Goal: Task Accomplishment & Management: Manage account settings

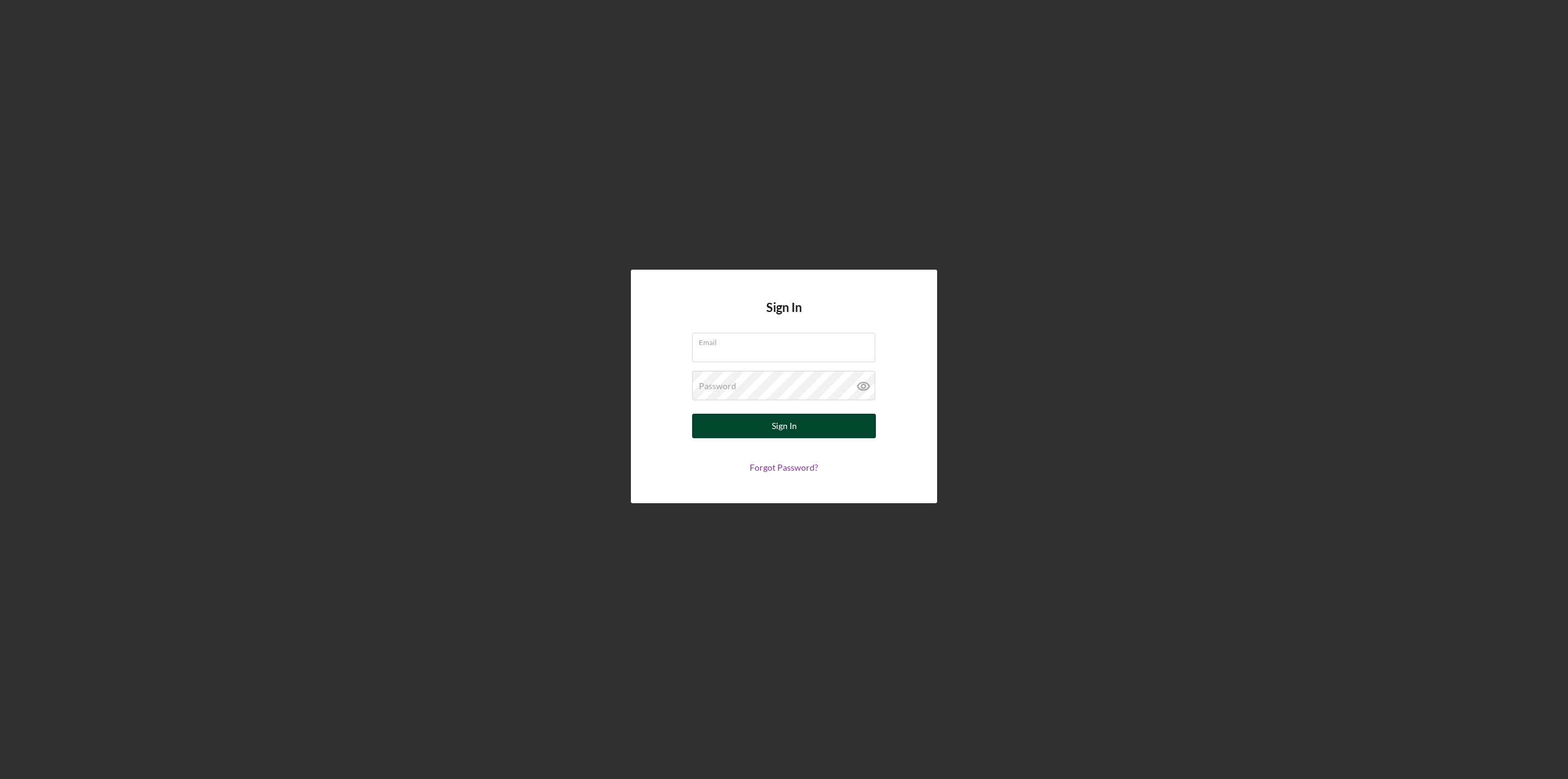
type input "[EMAIL_ADDRESS][DOMAIN_NAME]"
click at [779, 433] on div "Sign In" at bounding box center [784, 426] width 25 height 24
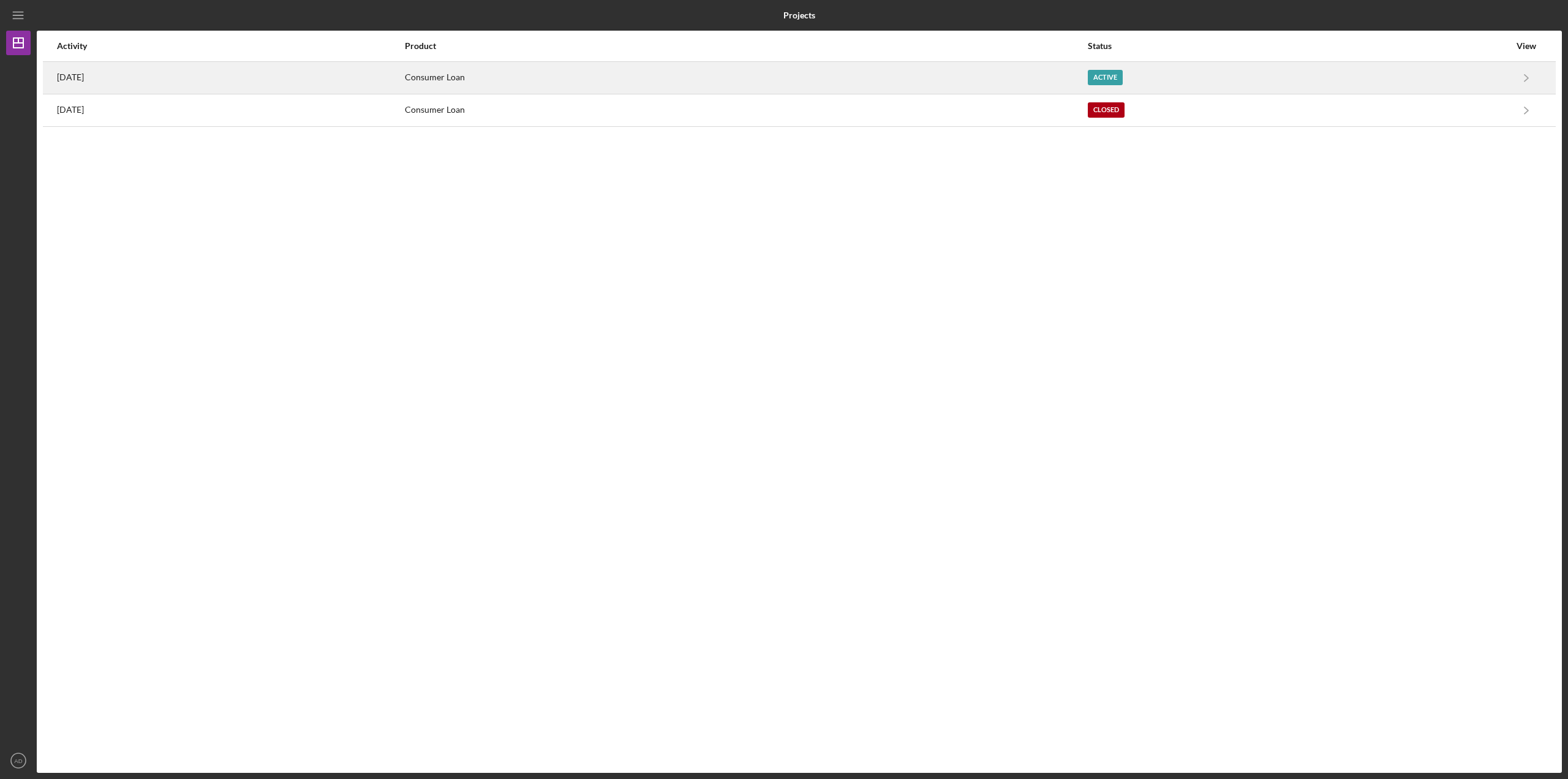
click at [257, 73] on div "[DATE]" at bounding box center [230, 78] width 347 height 31
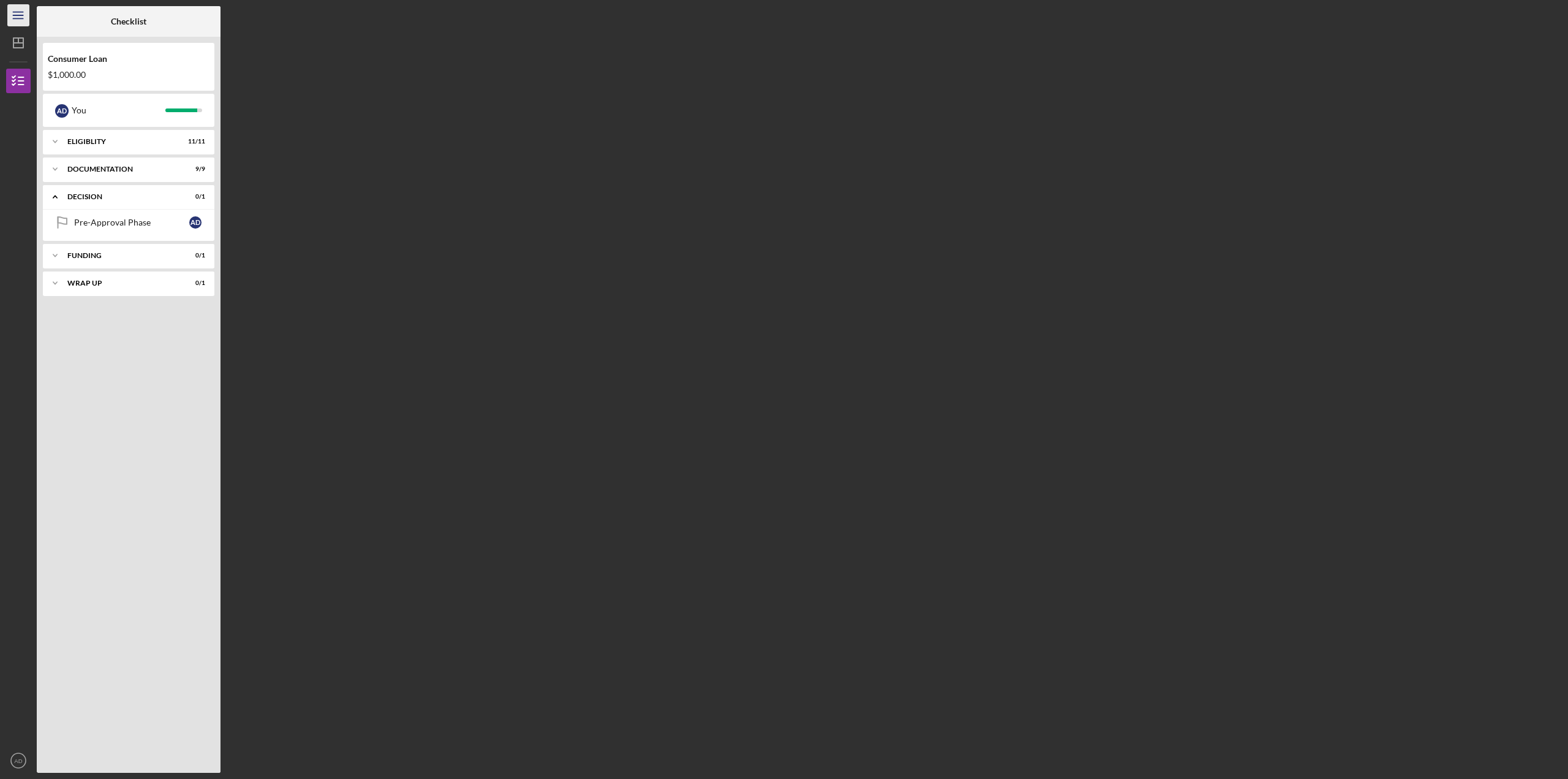
click at [22, 17] on icon "Icon/Menu" at bounding box center [19, 16] width 27 height 27
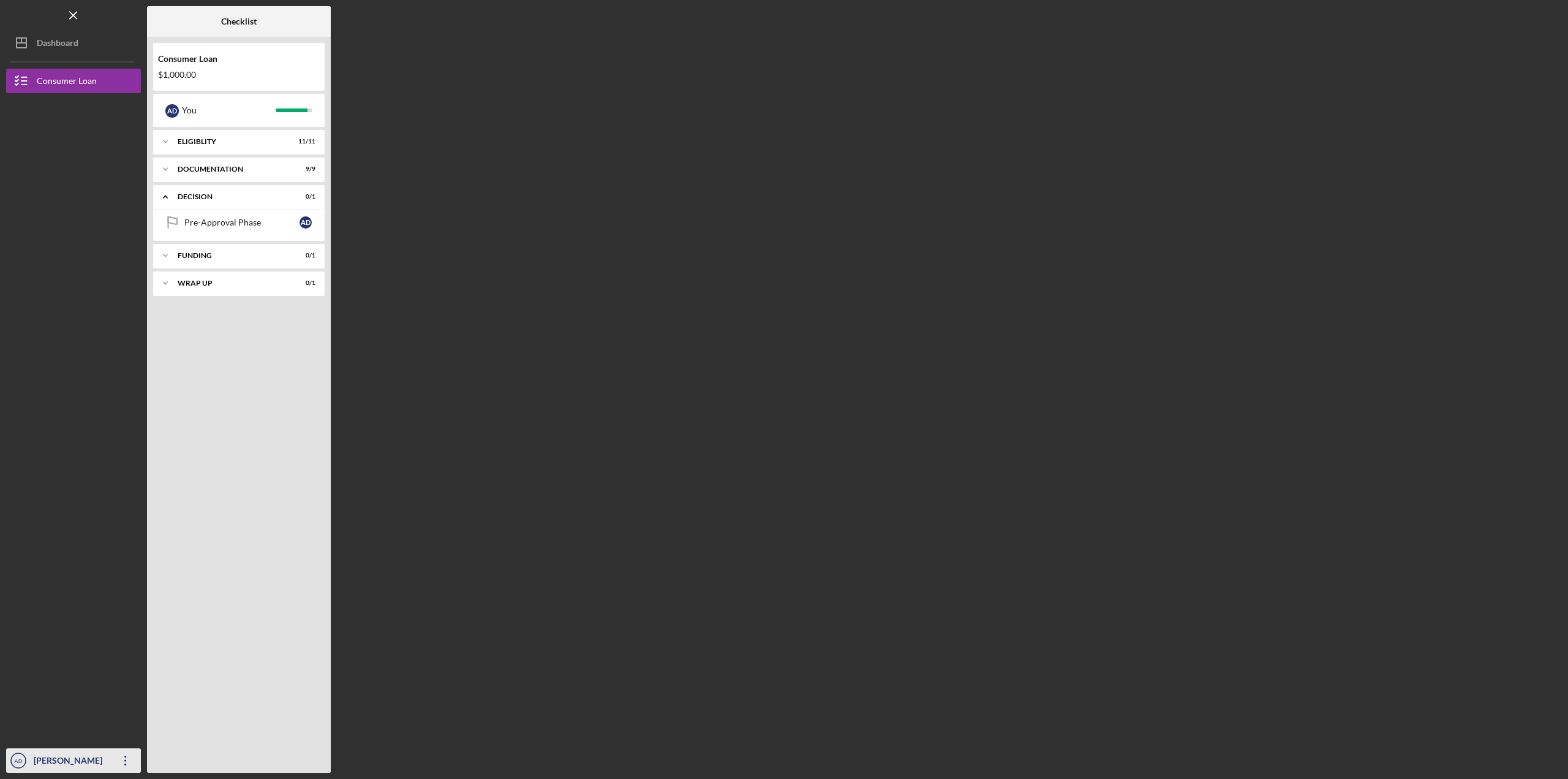
click at [56, 760] on div "[PERSON_NAME]" at bounding box center [70, 762] width 80 height 27
click at [60, 721] on link "Logout" at bounding box center [74, 731] width 135 height 25
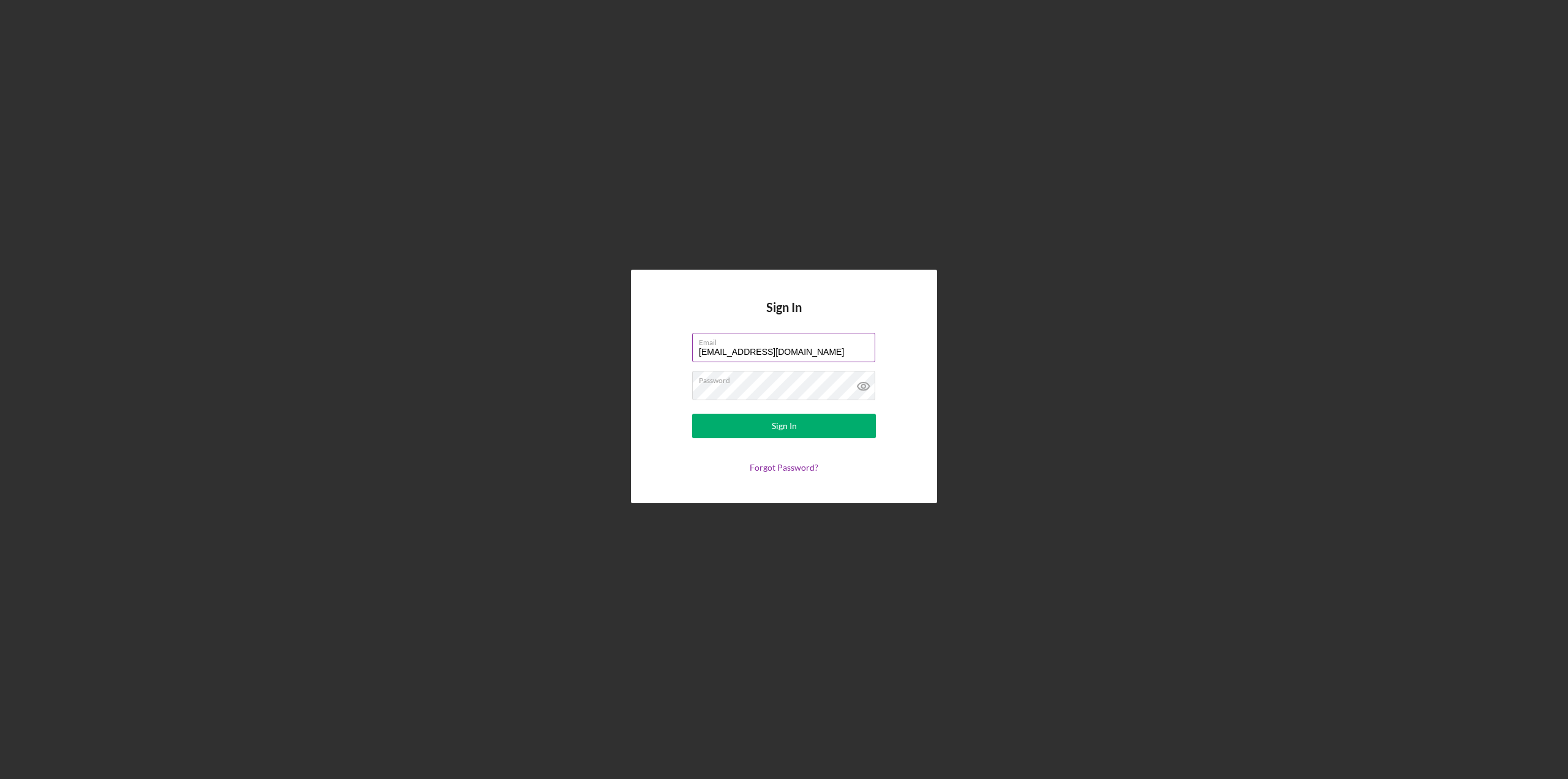
click at [766, 347] on input "[EMAIL_ADDRESS][DOMAIN_NAME]" at bounding box center [784, 347] width 183 height 29
type input "[PERSON_NAME][EMAIL_ADDRESS][PERSON_NAME][DOMAIN_NAME]"
click at [792, 471] on link "Forgot Password?" at bounding box center [784, 467] width 69 height 10
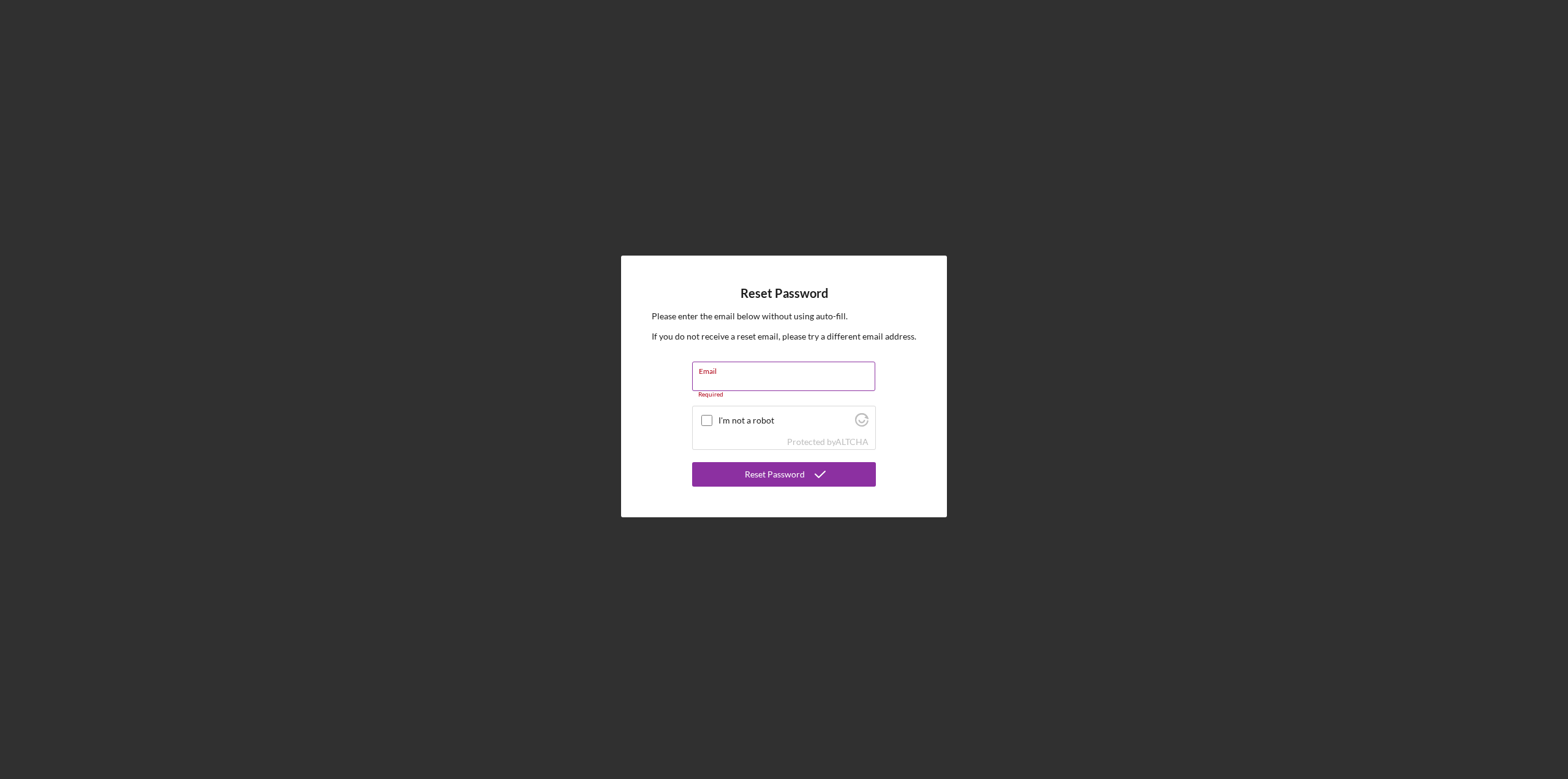
click at [738, 382] on input "Email" at bounding box center [784, 376] width 183 height 29
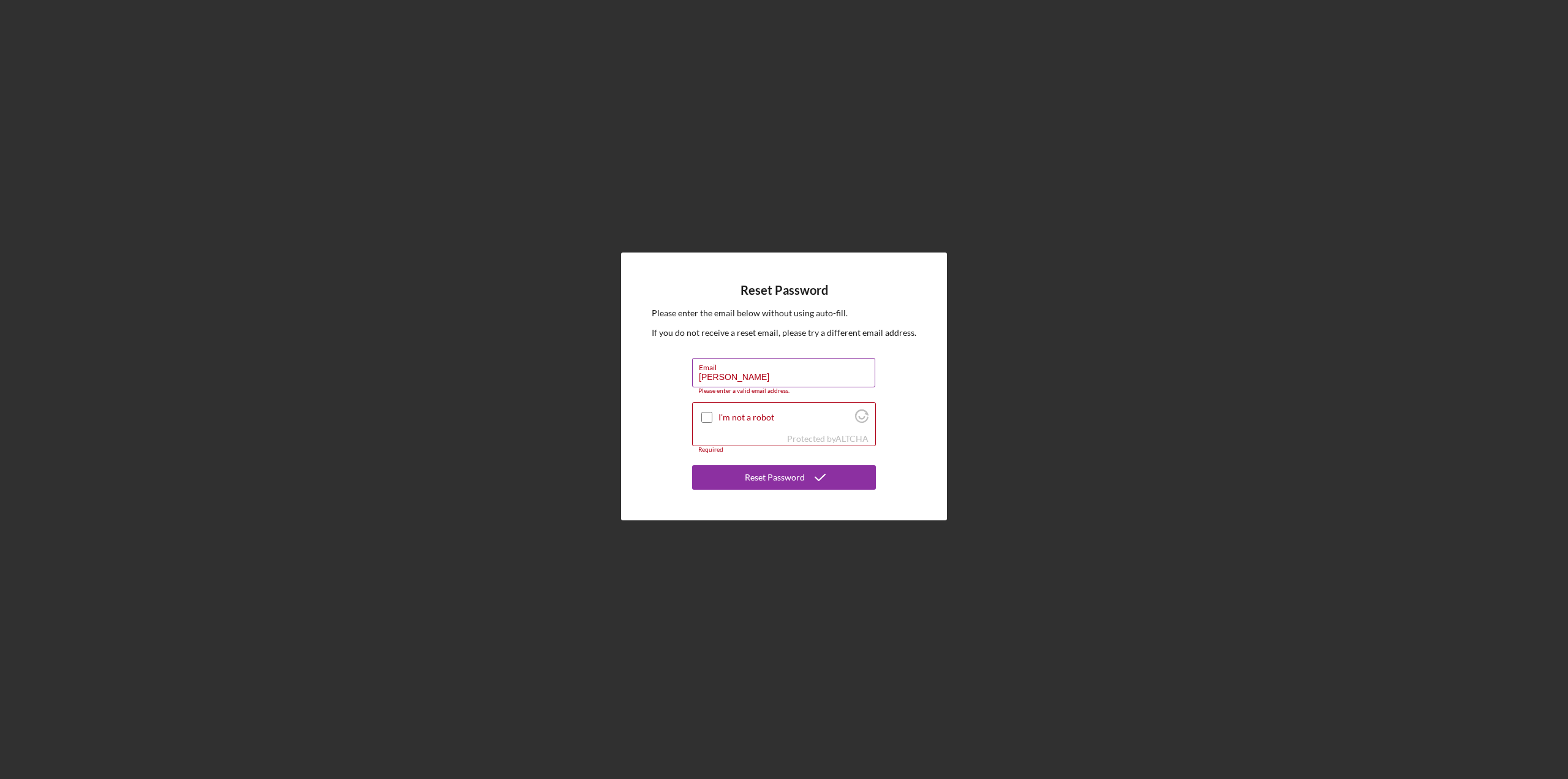
type input "[PERSON_NAME][EMAIL_ADDRESS][PERSON_NAME][DOMAIN_NAME]"
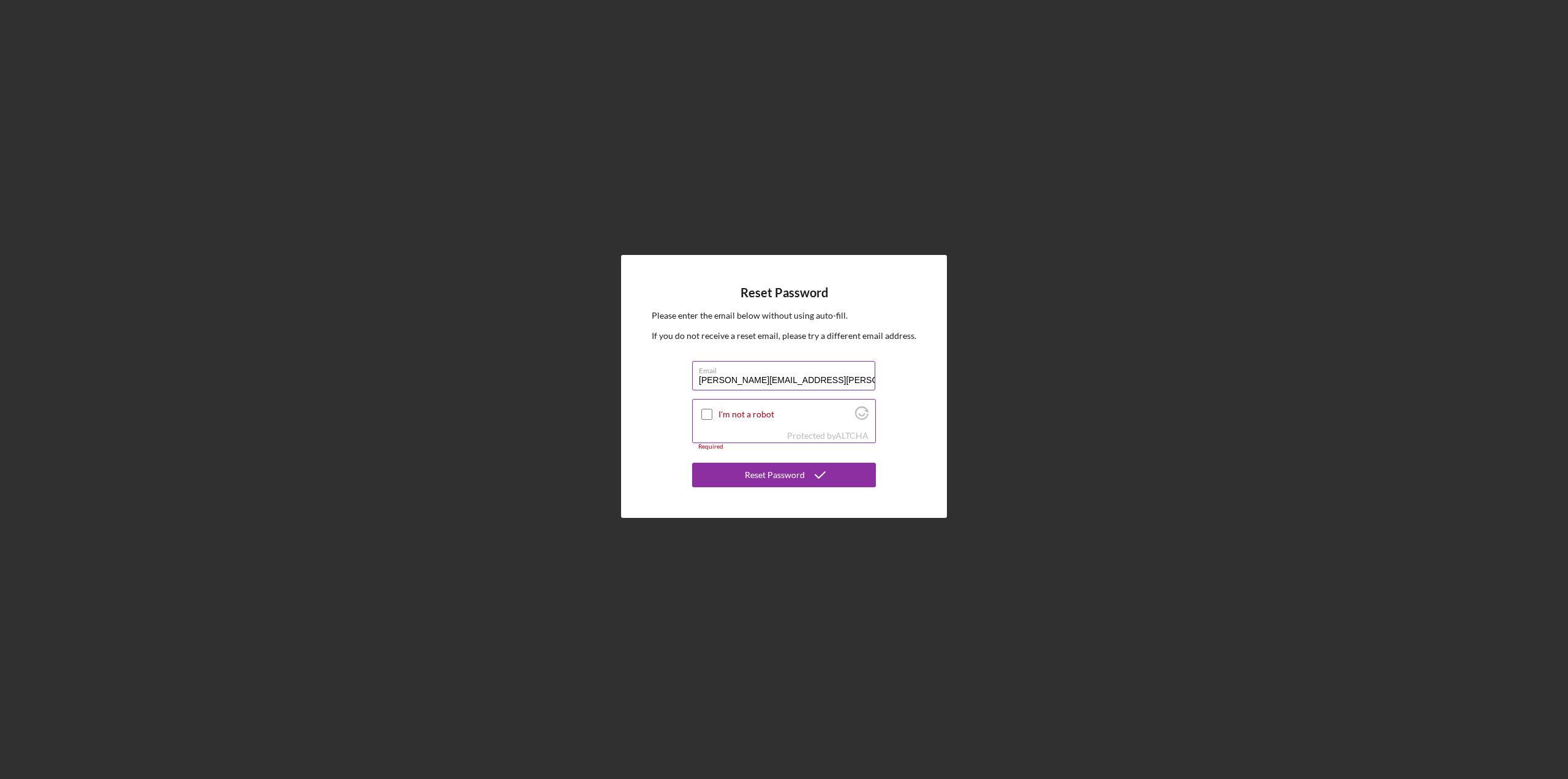
click at [702, 417] on input "I'm not a robot" at bounding box center [707, 414] width 11 height 11
checkbox input "true"
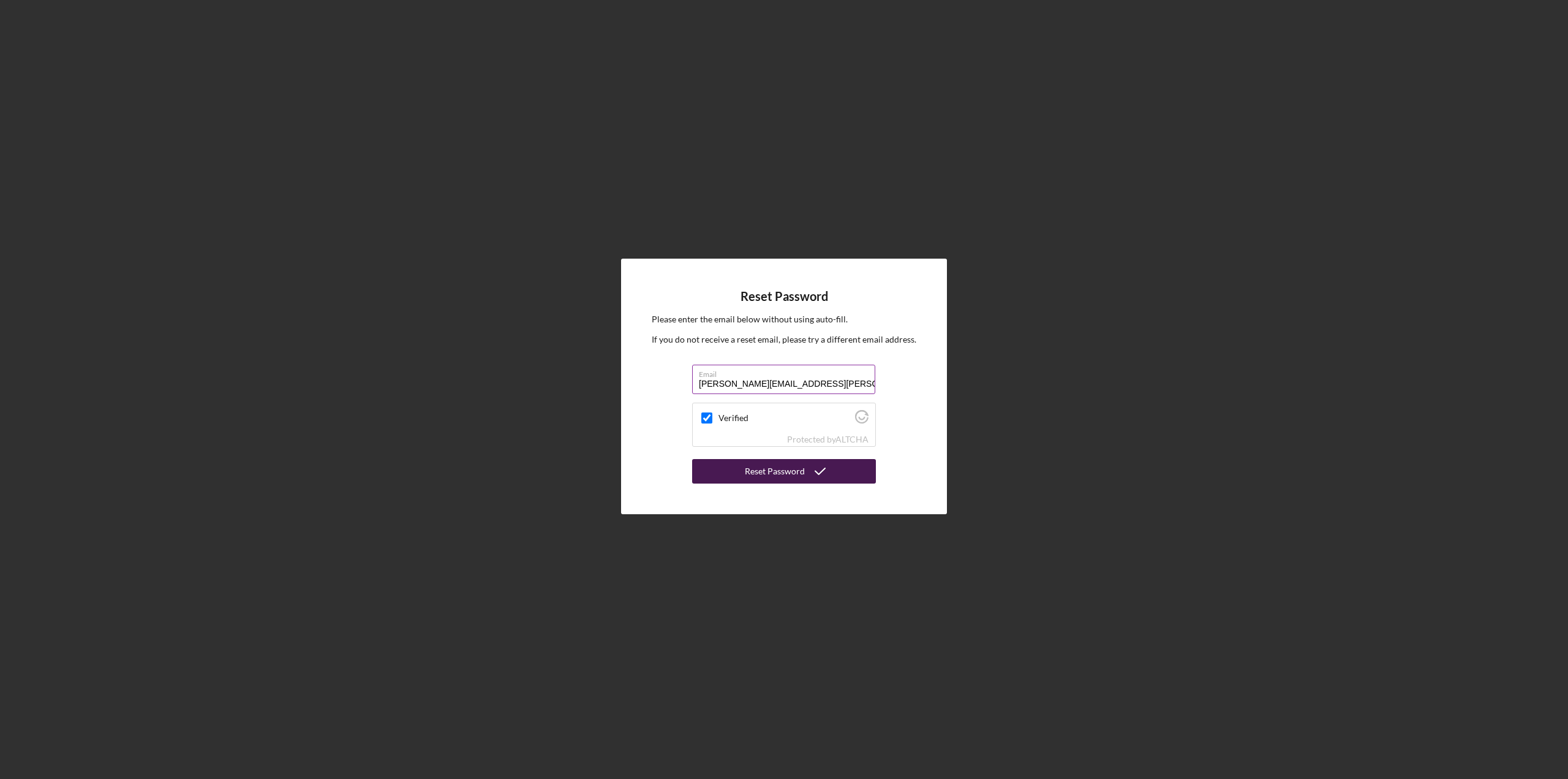
click at [756, 469] on div "Reset Password" at bounding box center [775, 471] width 60 height 24
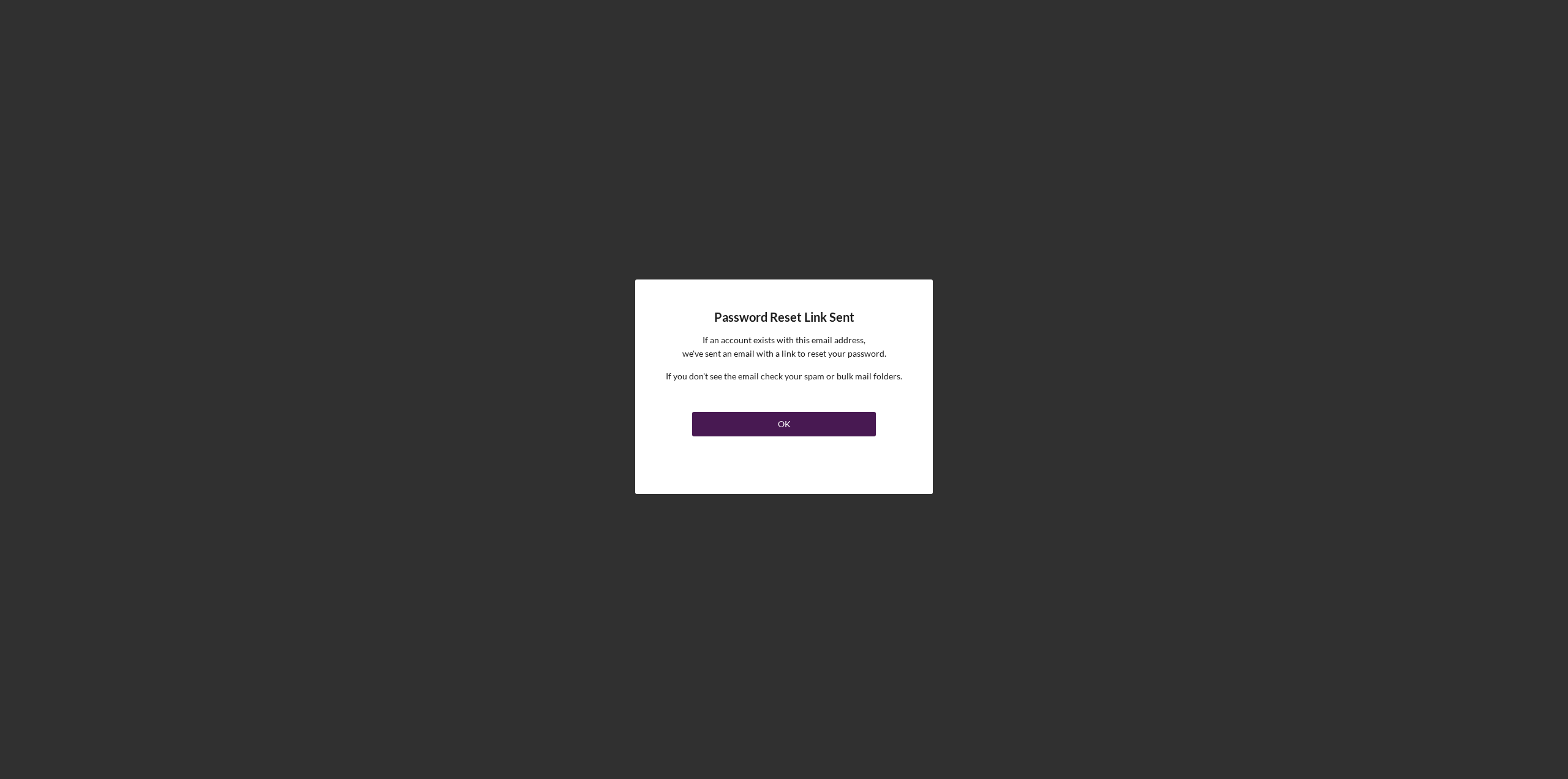
click at [762, 427] on button "OK" at bounding box center [784, 424] width 184 height 24
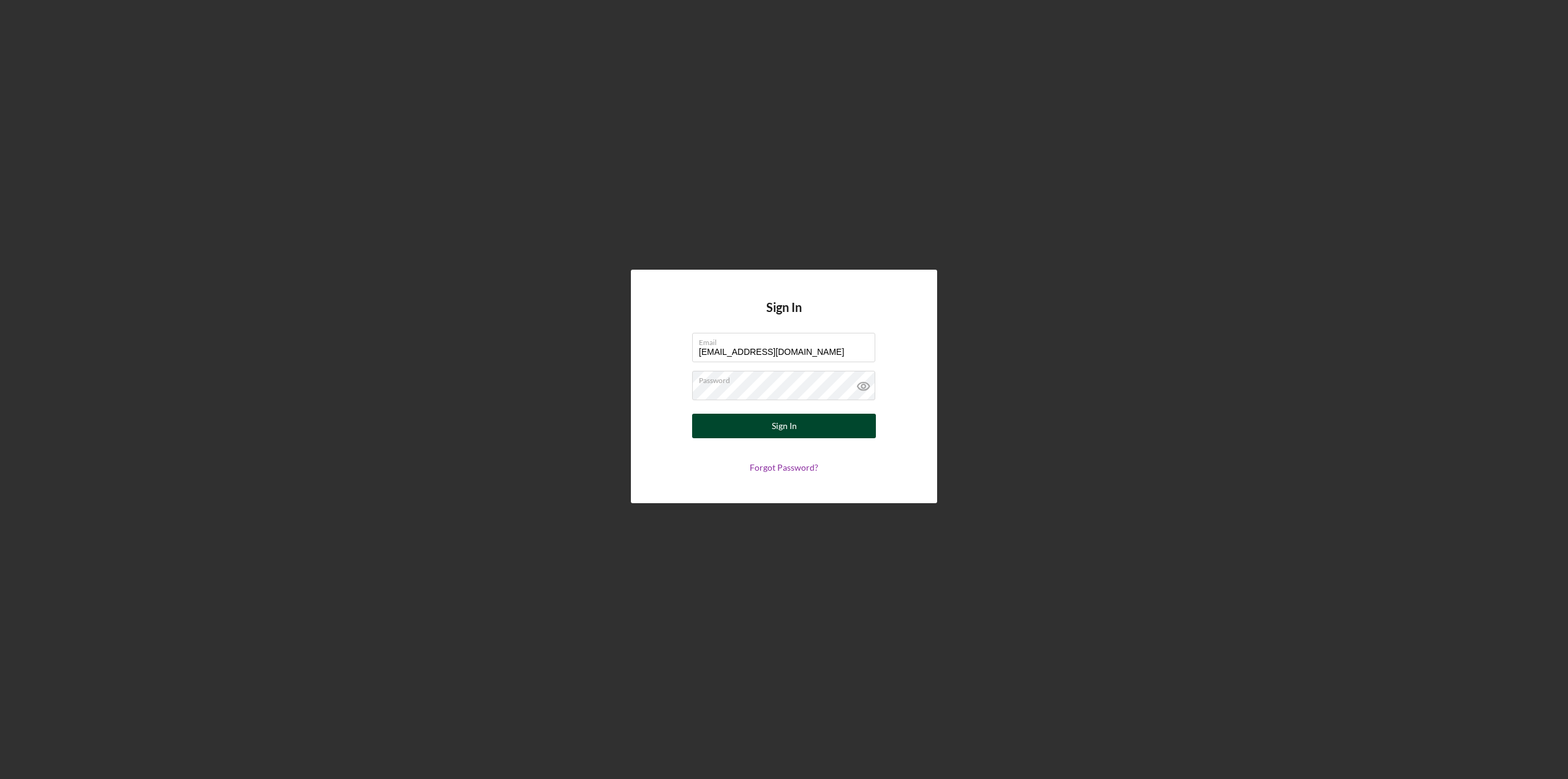
click at [781, 423] on div "Sign In" at bounding box center [784, 426] width 25 height 24
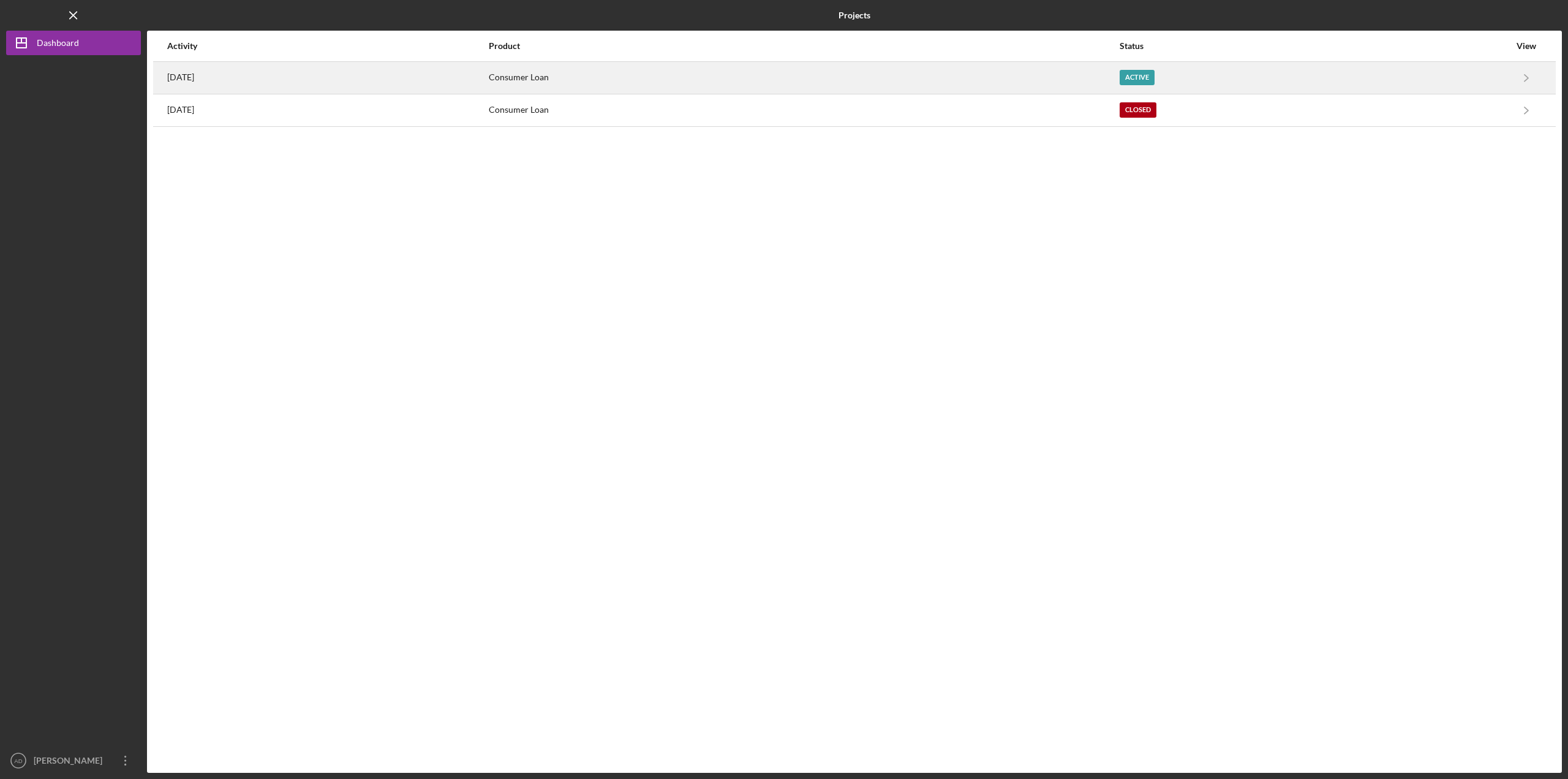
click at [488, 86] on div "[DATE]" at bounding box center [328, 78] width 320 height 31
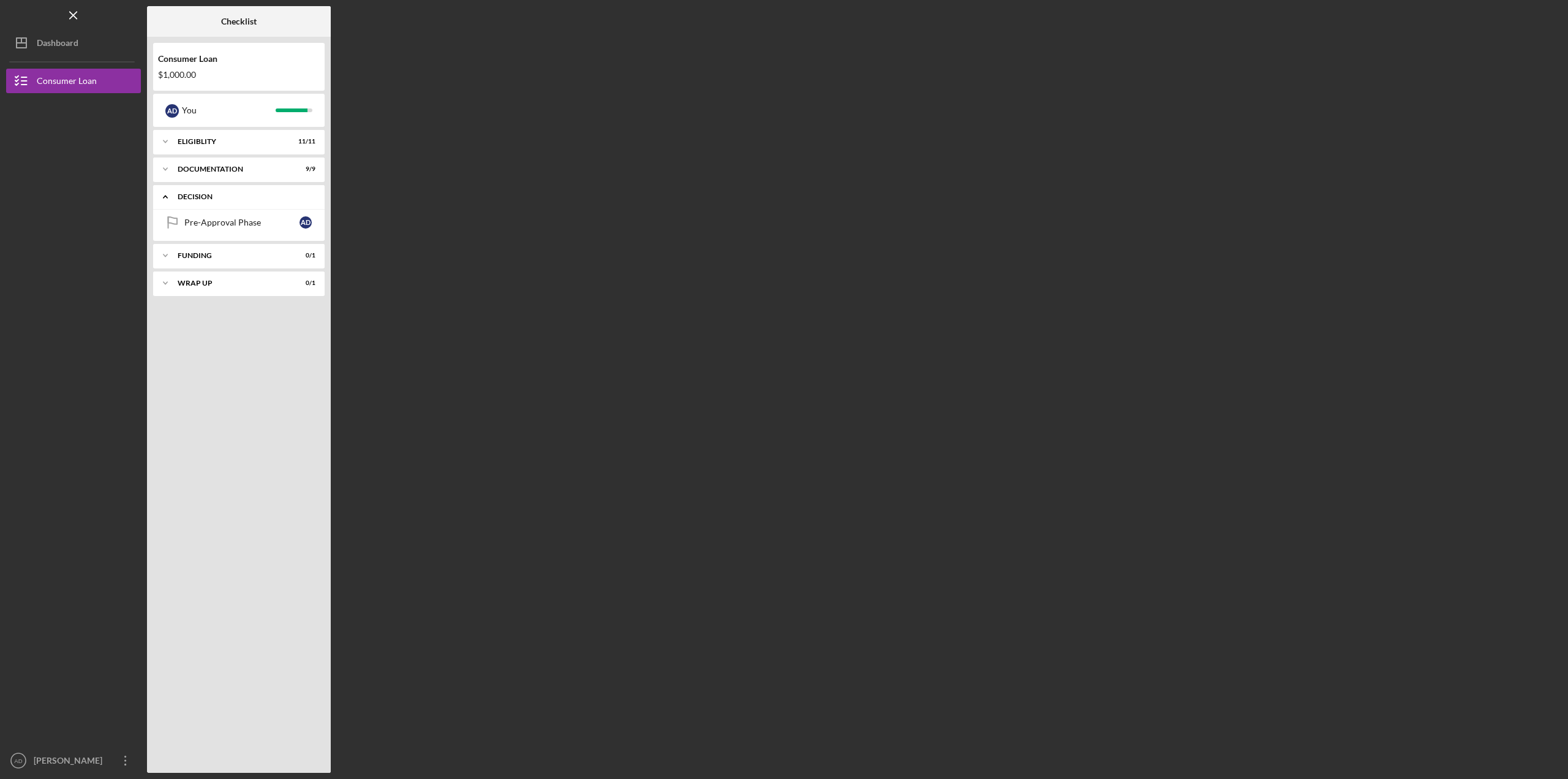
click at [161, 197] on icon "Icon/Expander" at bounding box center [165, 197] width 24 height 24
click at [44, 34] on div "Dashboard" at bounding box center [57, 45] width 42 height 27
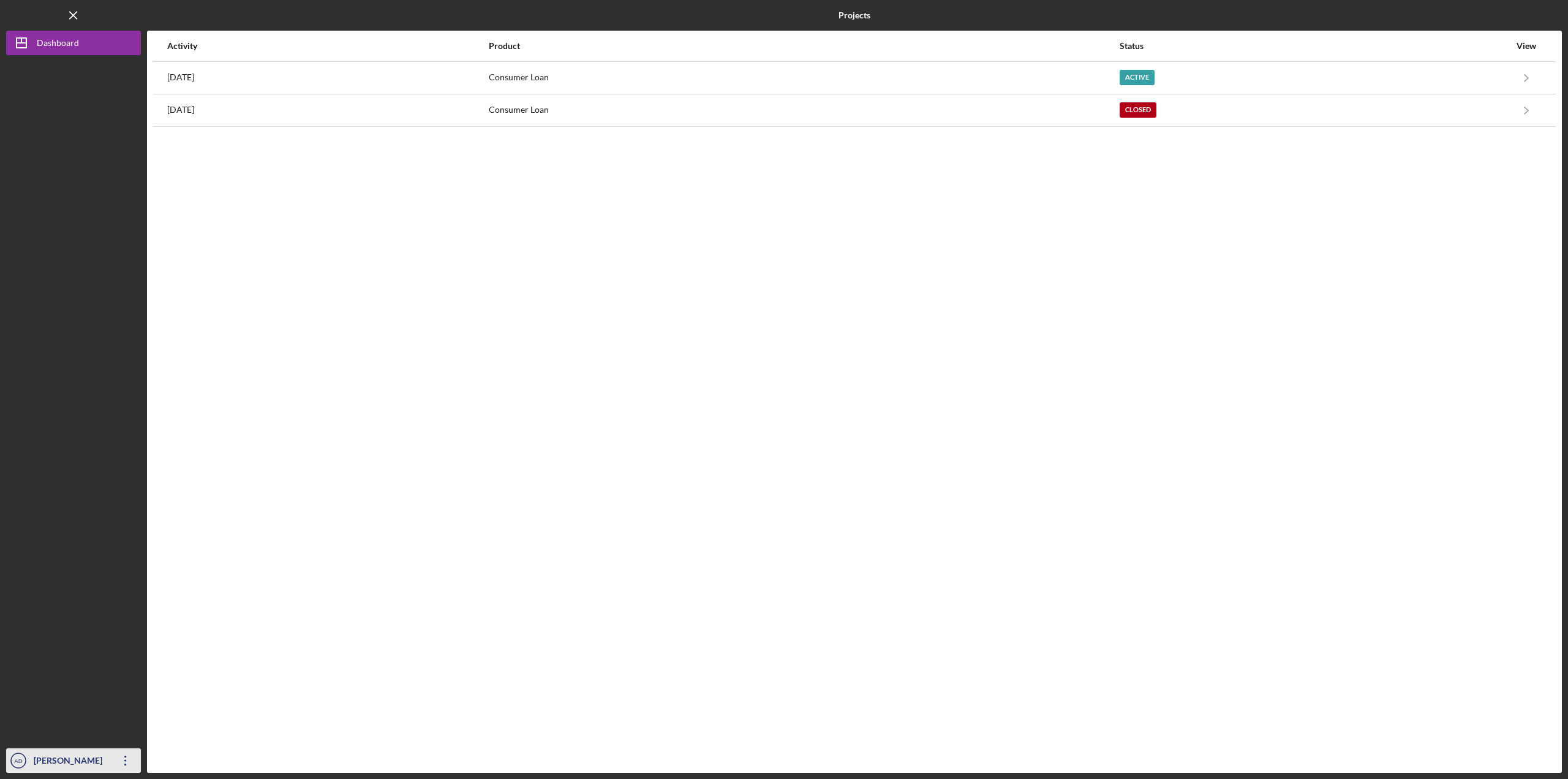
click at [131, 765] on icon "Icon/Overflow" at bounding box center [126, 760] width 31 height 31
click at [88, 727] on link "Logout" at bounding box center [74, 731] width 135 height 25
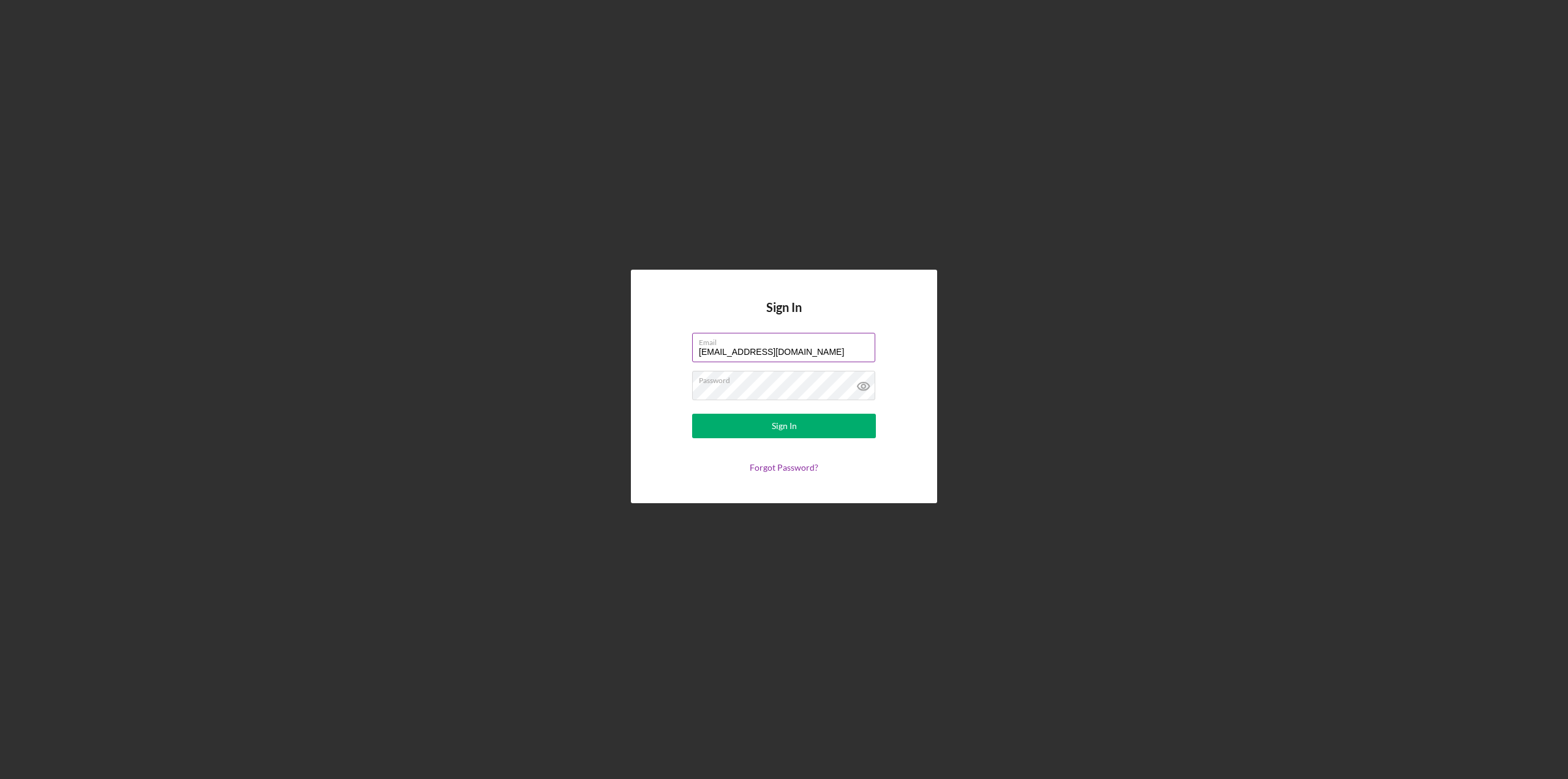
click at [848, 344] on label "Email" at bounding box center [787, 340] width 177 height 14
click at [848, 344] on input "[EMAIL_ADDRESS][DOMAIN_NAME]" at bounding box center [784, 347] width 183 height 29
click at [848, 344] on label "Email" at bounding box center [787, 340] width 177 height 14
click at [848, 344] on input "[EMAIL_ADDRESS][DOMAIN_NAME]" at bounding box center [784, 347] width 183 height 29
click at [848, 344] on label "Email" at bounding box center [787, 340] width 177 height 14
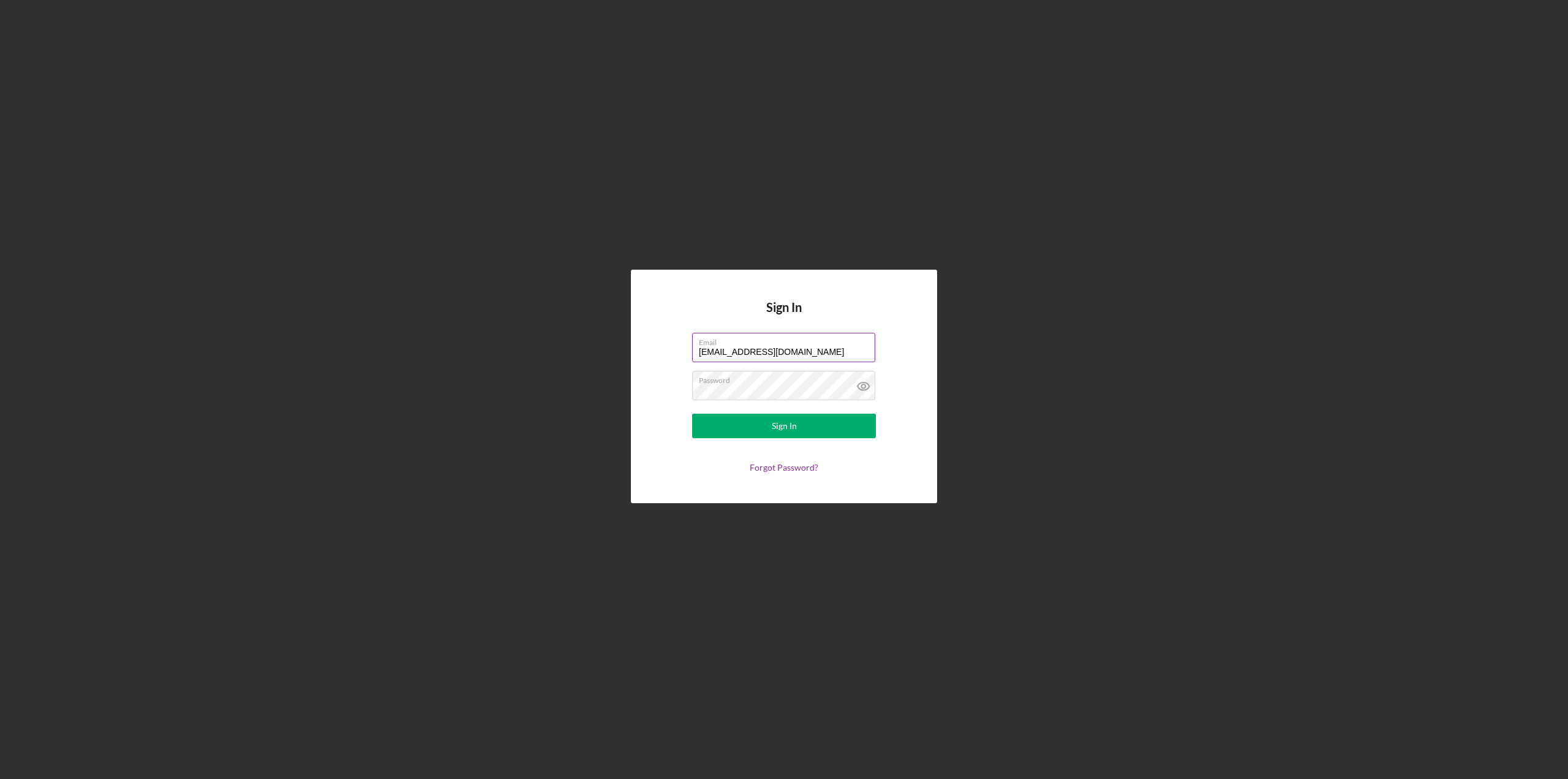
click at [848, 344] on input "[EMAIL_ADDRESS][DOMAIN_NAME]" at bounding box center [784, 347] width 183 height 29
click at [848, 356] on input "[EMAIL_ADDRESS][DOMAIN_NAME]" at bounding box center [784, 347] width 183 height 29
click at [840, 351] on input "[EMAIL_ADDRESS][DOMAIN_NAME]" at bounding box center [784, 347] width 183 height 29
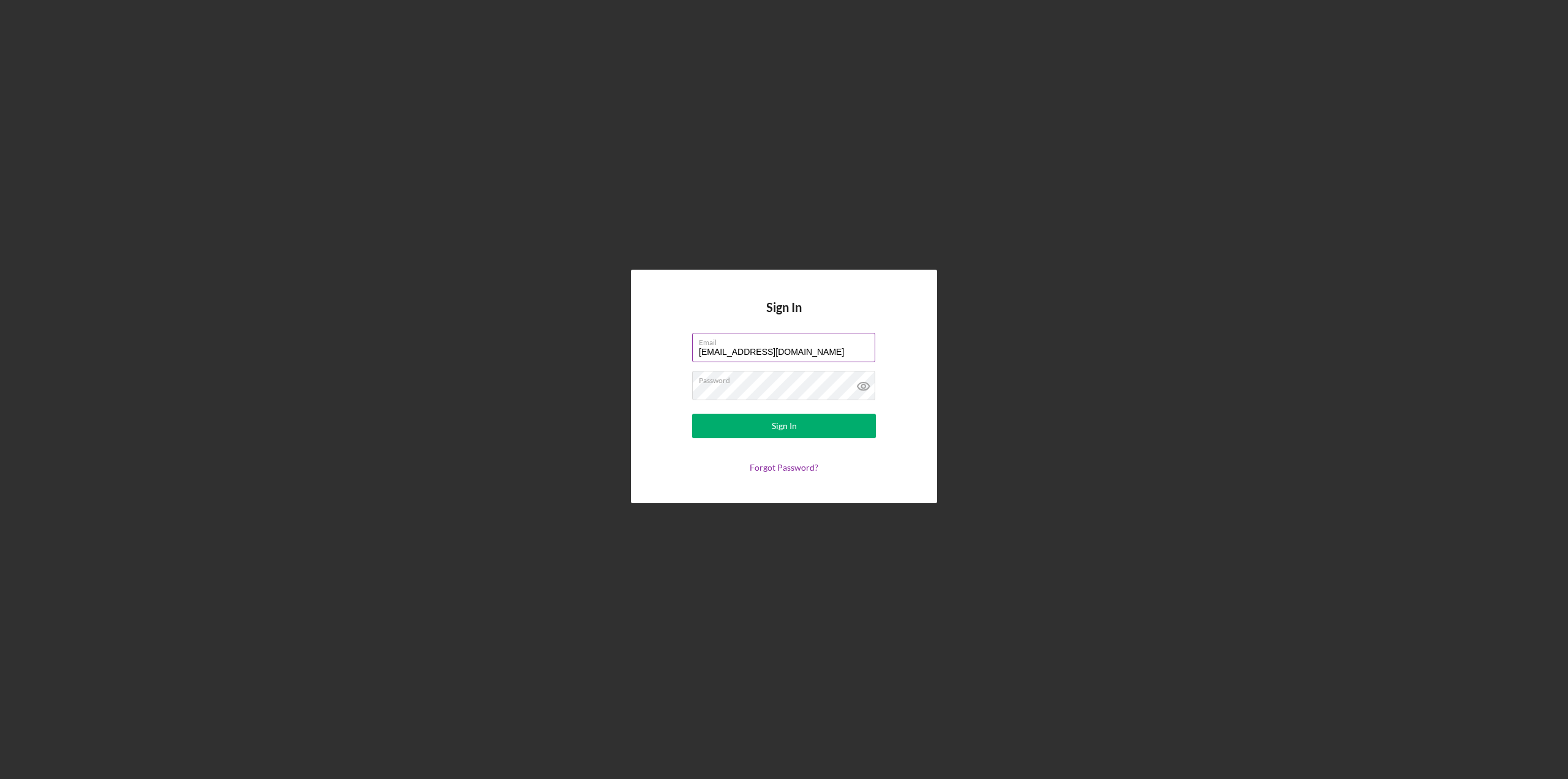
click at [840, 351] on input "[EMAIL_ADDRESS][DOMAIN_NAME]" at bounding box center [784, 347] width 183 height 29
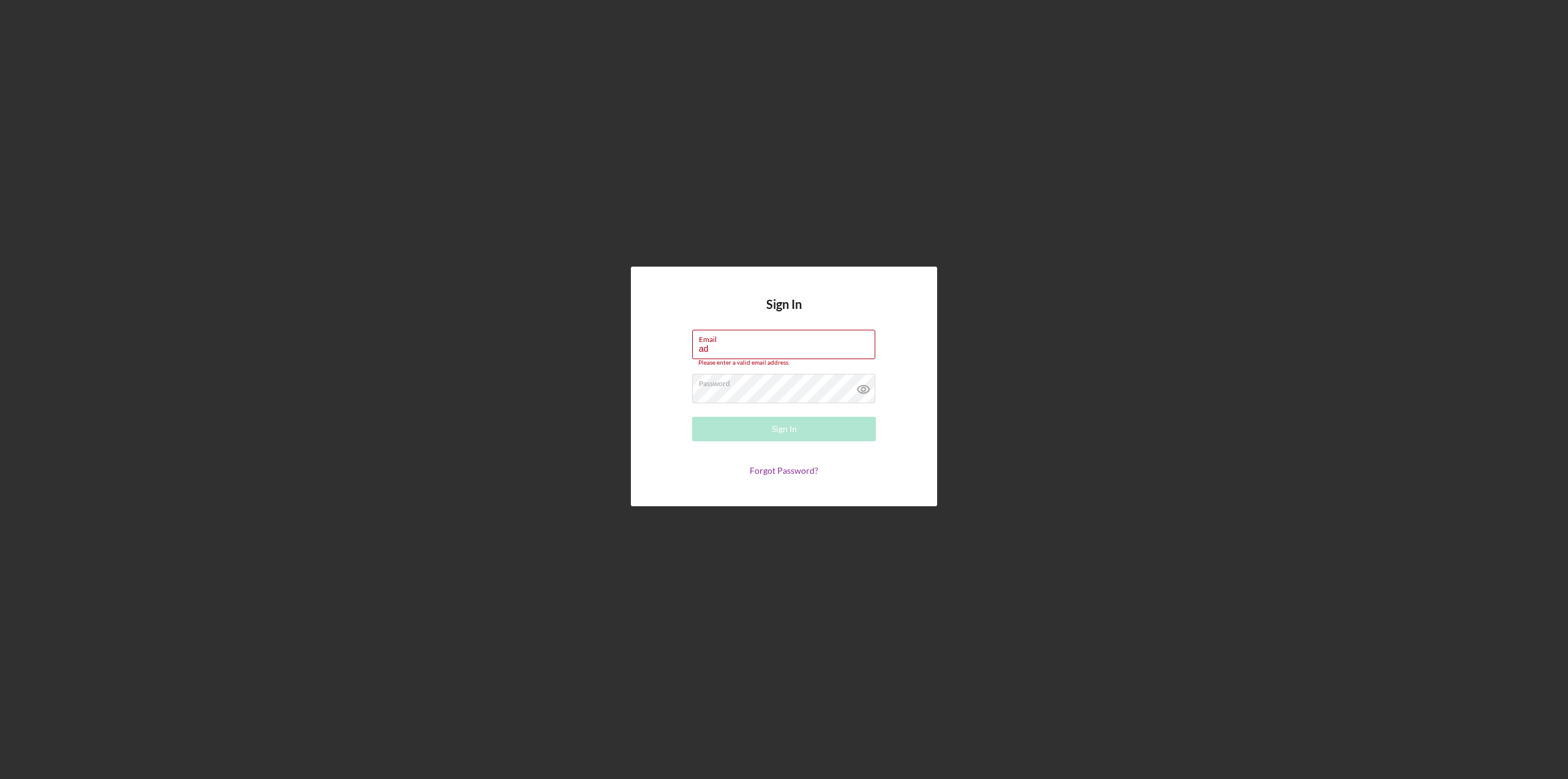
click at [669, 392] on form "Email ad Please enter a valid email address. Password Sign In Forgot Password?" at bounding box center [784, 402] width 245 height 146
click at [734, 350] on input "ad" at bounding box center [784, 344] width 183 height 29
type input "[PERSON_NAME][EMAIL_ADDRESS][PERSON_NAME][DOMAIN_NAME]"
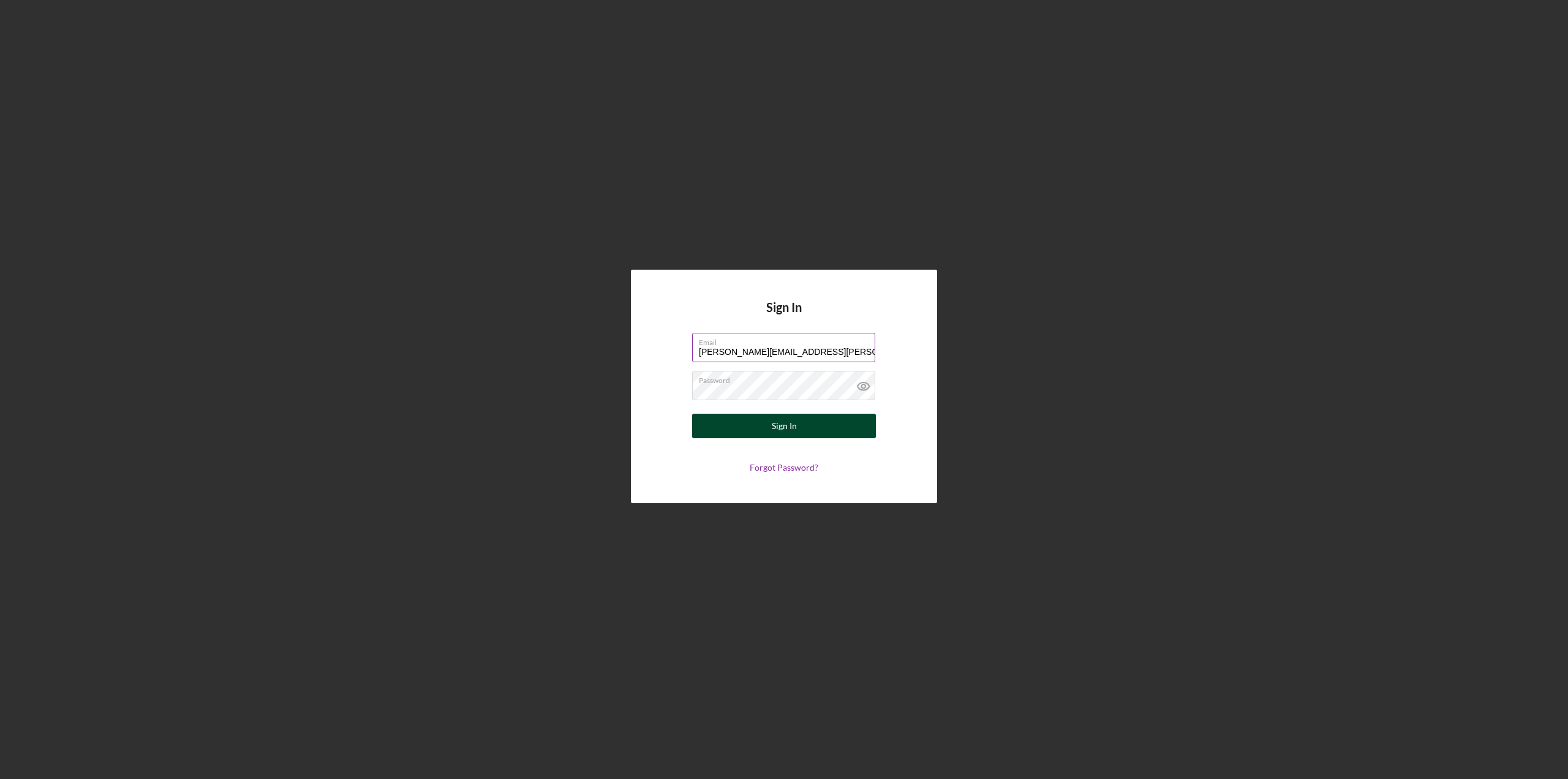
click at [774, 430] on div "Sign In" at bounding box center [784, 426] width 25 height 24
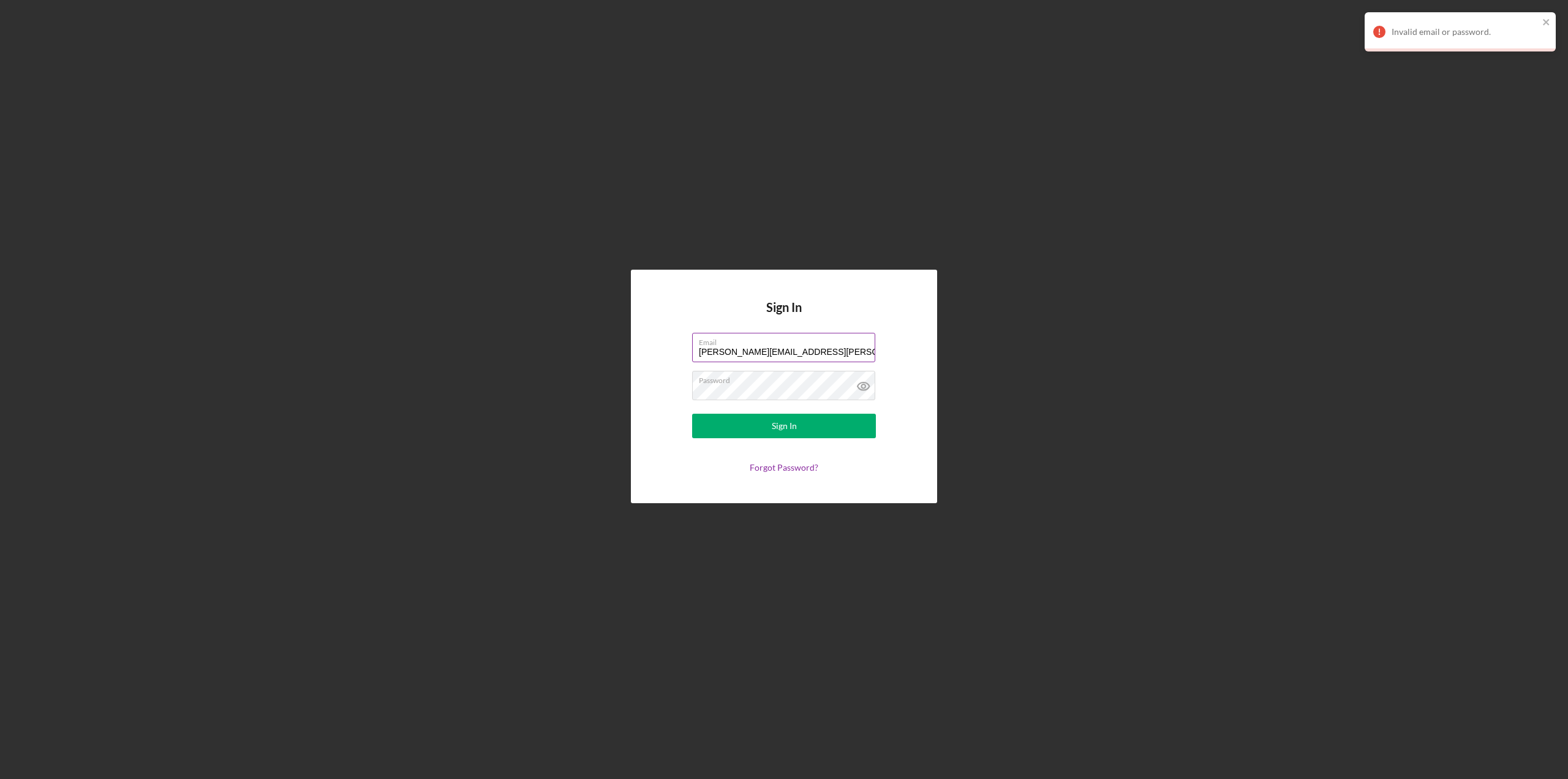
click at [1551, 19] on div "Invalid email or password." at bounding box center [1460, 32] width 191 height 40
click at [866, 390] on icon at bounding box center [863, 386] width 11 height 8
click at [684, 458] on form "Email [PERSON_NAME][EMAIL_ADDRESS][PERSON_NAME][DOMAIN_NAME] Password Sign In F…" at bounding box center [784, 402] width 245 height 139
